Goal: Task Accomplishment & Management: Manage account settings

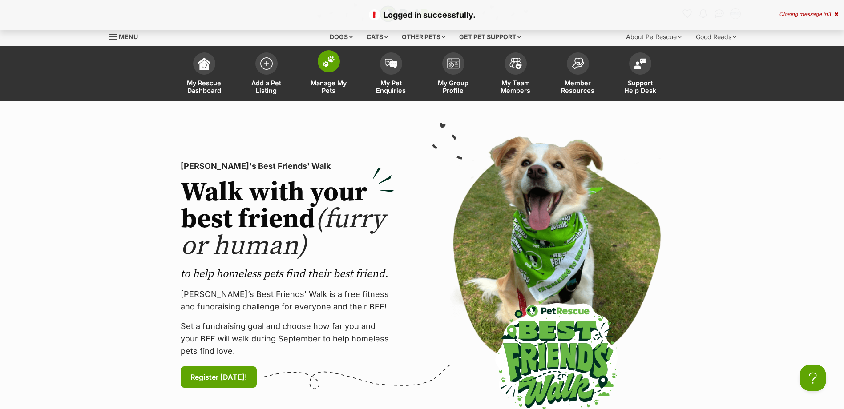
click at [332, 61] on img at bounding box center [329, 62] width 12 height 12
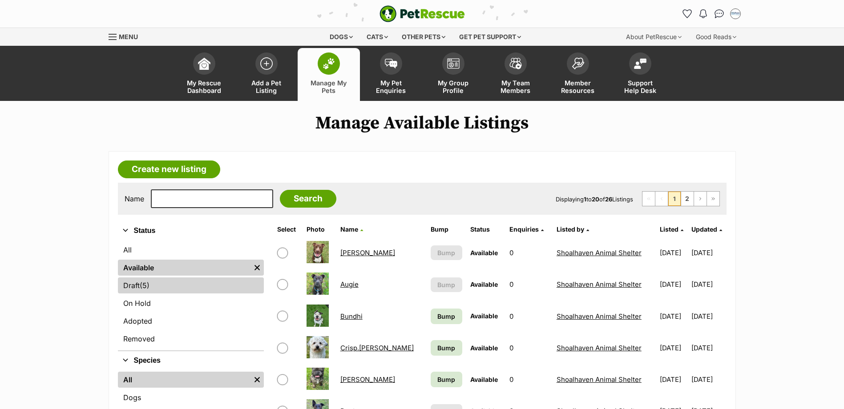
click at [152, 291] on link "Draft (5) Items" at bounding box center [191, 286] width 146 height 16
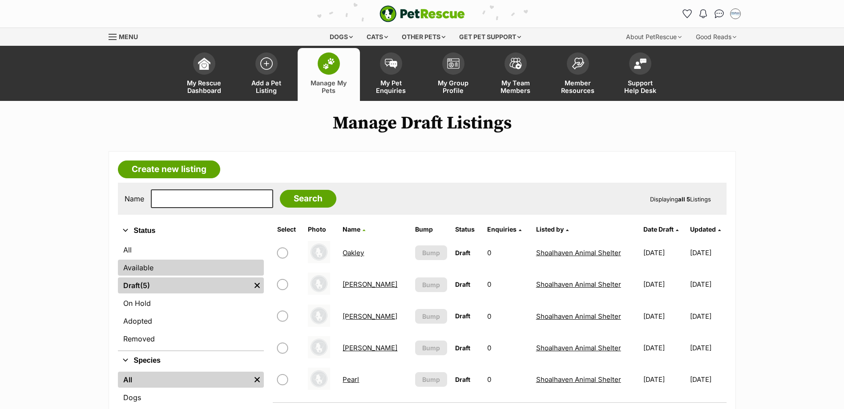
click at [154, 268] on link "Available" at bounding box center [191, 268] width 146 height 16
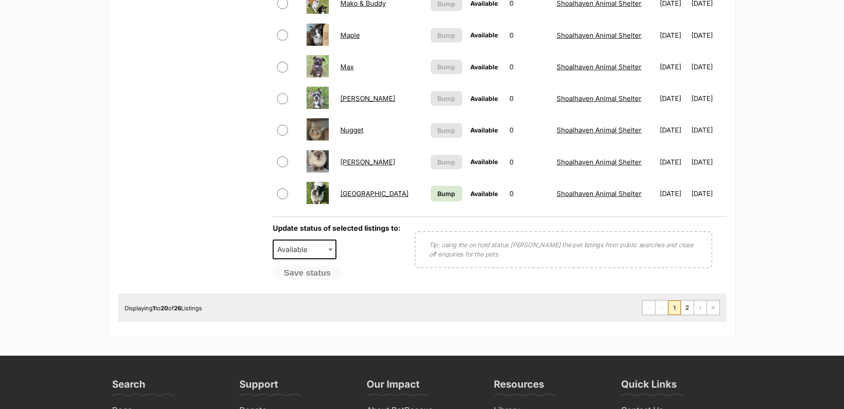
scroll to position [668, 0]
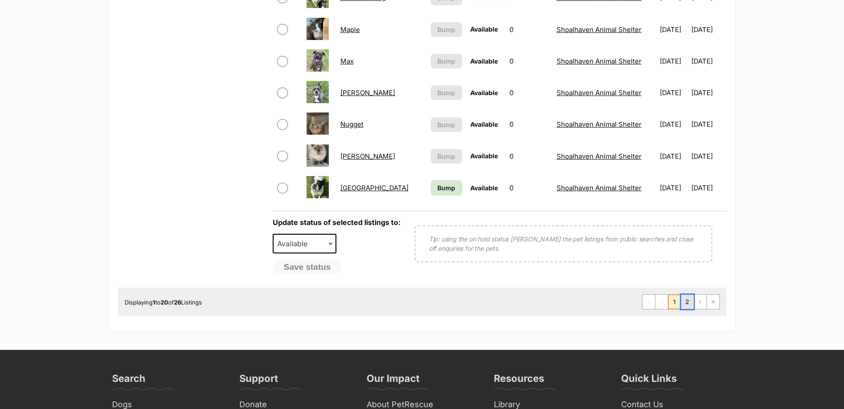
click at [690, 301] on link "2" at bounding box center [687, 302] width 12 height 14
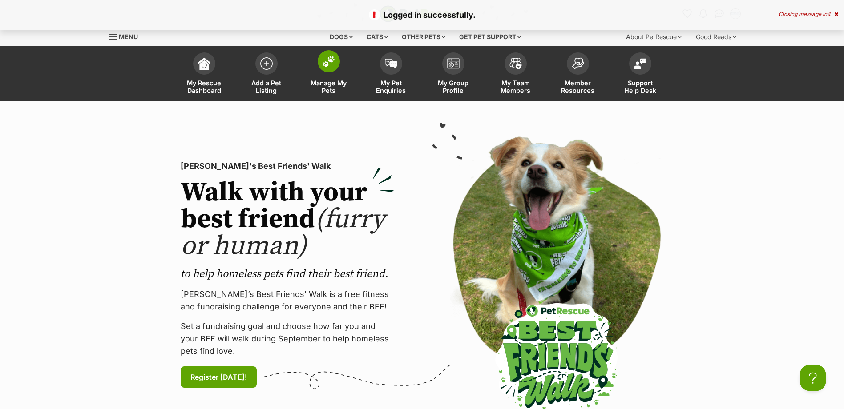
click at [331, 57] on img at bounding box center [329, 62] width 12 height 12
